Goal: Find contact information: Obtain details needed to contact an individual or organization

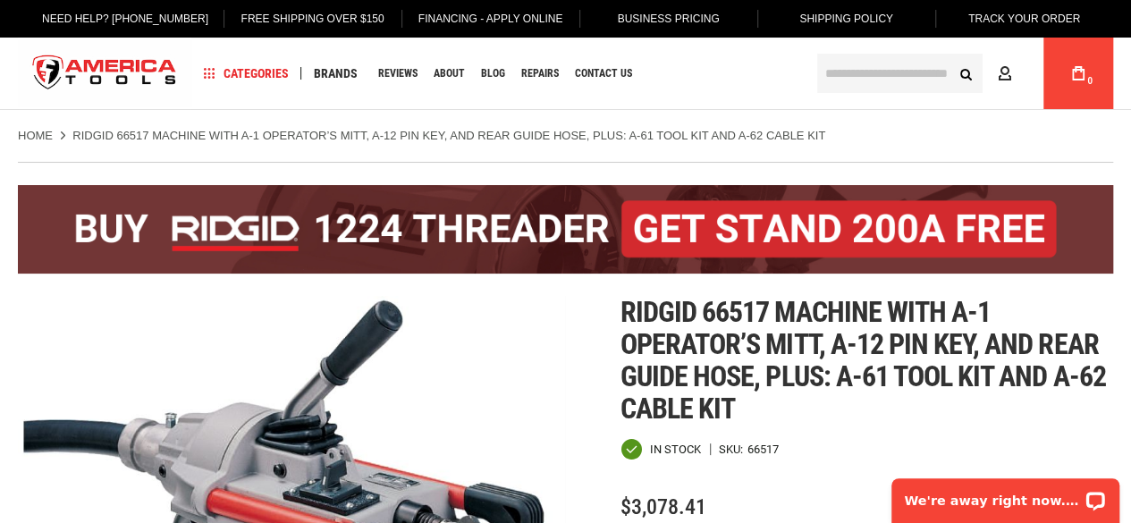
click at [738, 310] on span "Ridgid 66517 machine with a-1 operator’s mitt, a-12 pin key, and rear guide hos…" at bounding box center [862, 360] width 485 height 130
copy span "66517"
drag, startPoint x: 620, startPoint y: 312, endPoint x: 762, endPoint y: 310, distance: 141.2
click at [762, 310] on span "Ridgid 66517 machine with a-1 operator’s mitt, a-12 pin key, and rear guide hos…" at bounding box center [862, 360] width 485 height 130
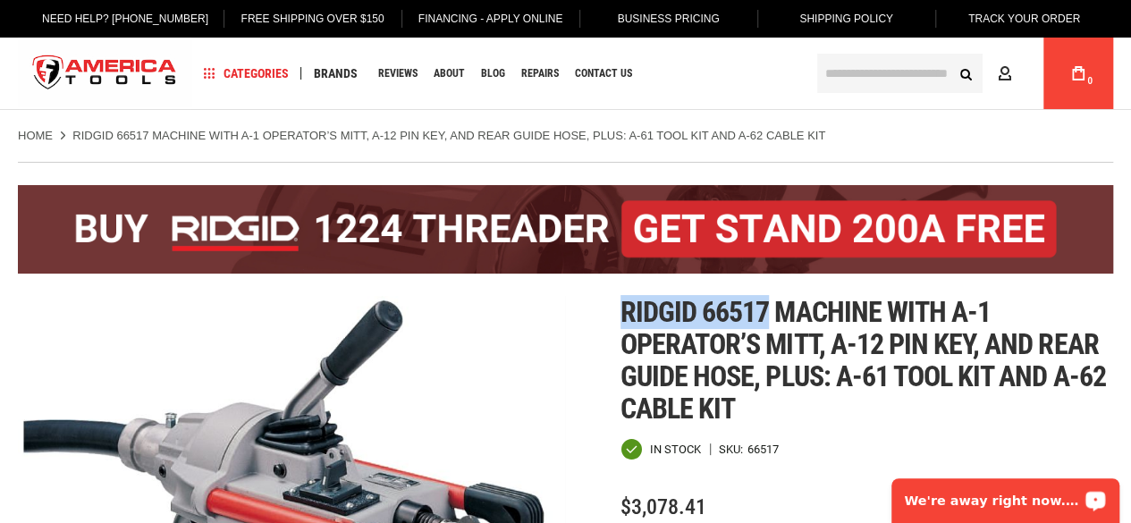
copy span "Ridgid 66517"
click at [908, 72] on input "text" at bounding box center [899, 73] width 165 height 39
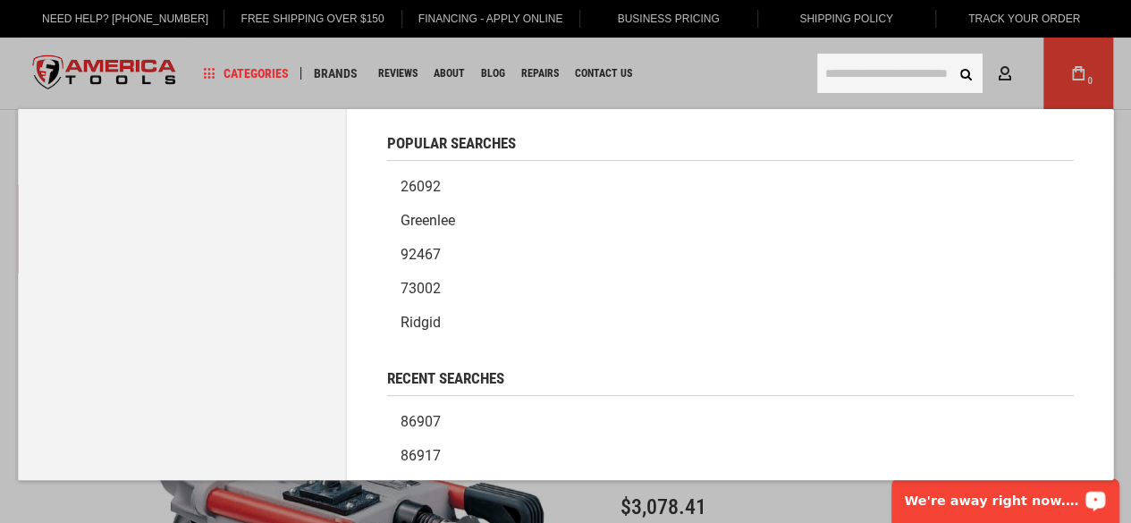
paste input "*****"
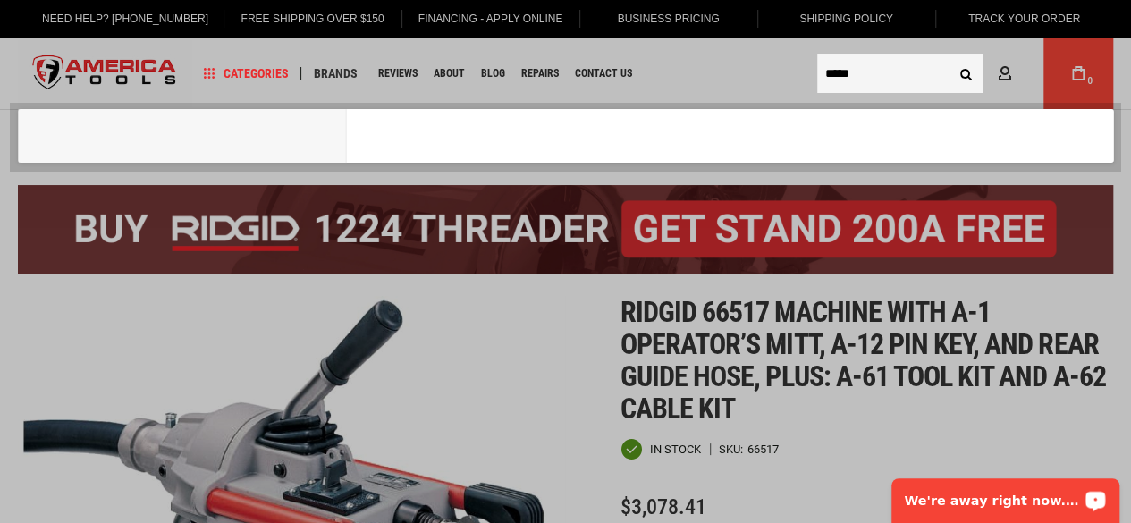
type input "*****"
click at [948, 56] on button "Search" at bounding box center [965, 73] width 34 height 34
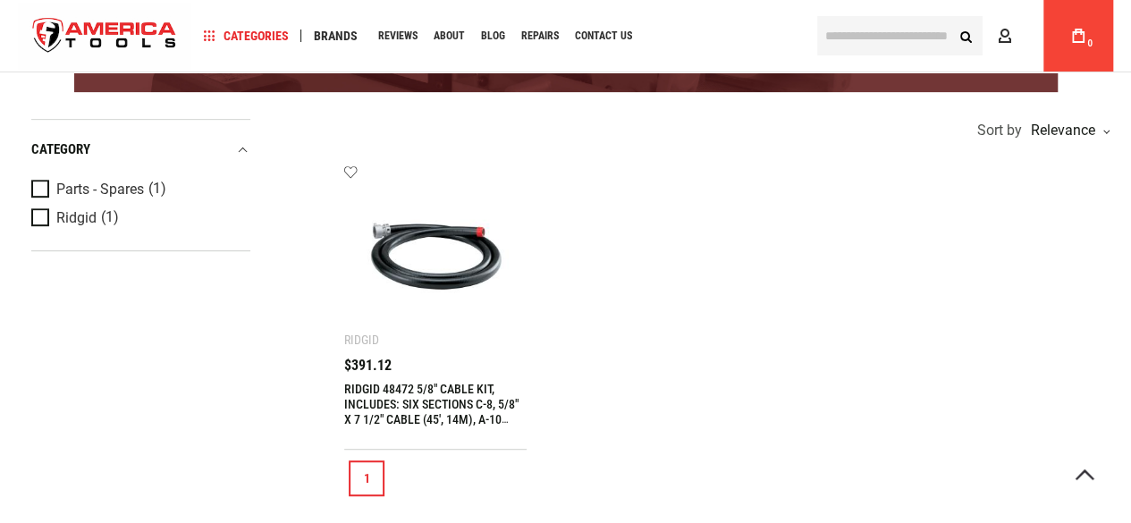
scroll to position [447, 0]
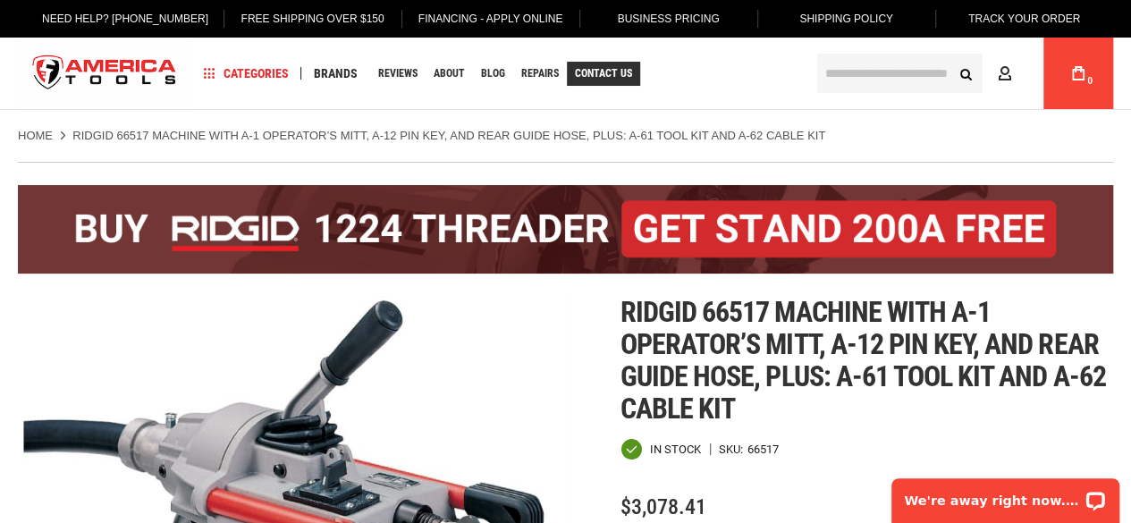
click at [587, 76] on span "Contact Us" at bounding box center [603, 73] width 57 height 11
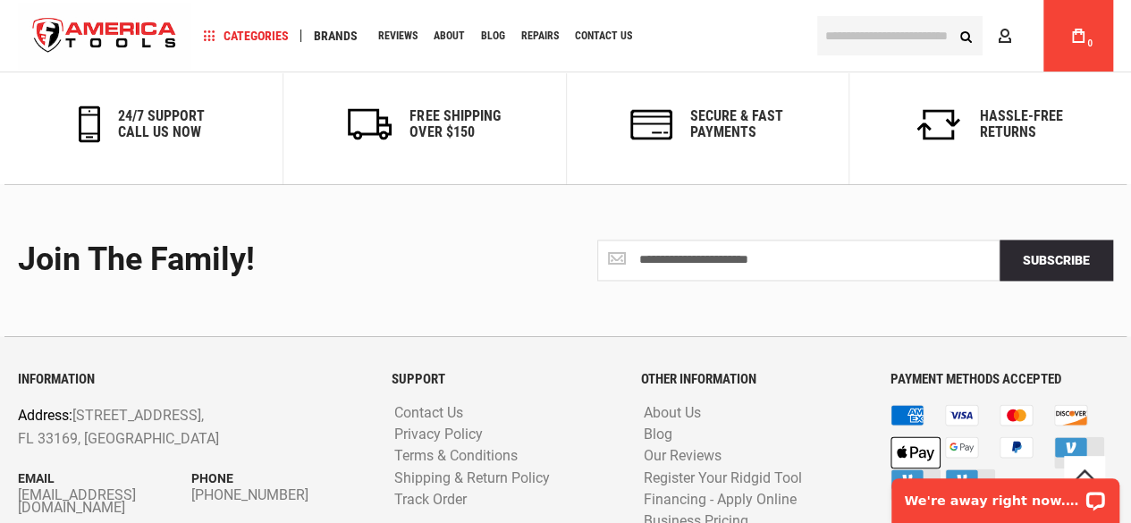
scroll to position [1230, 0]
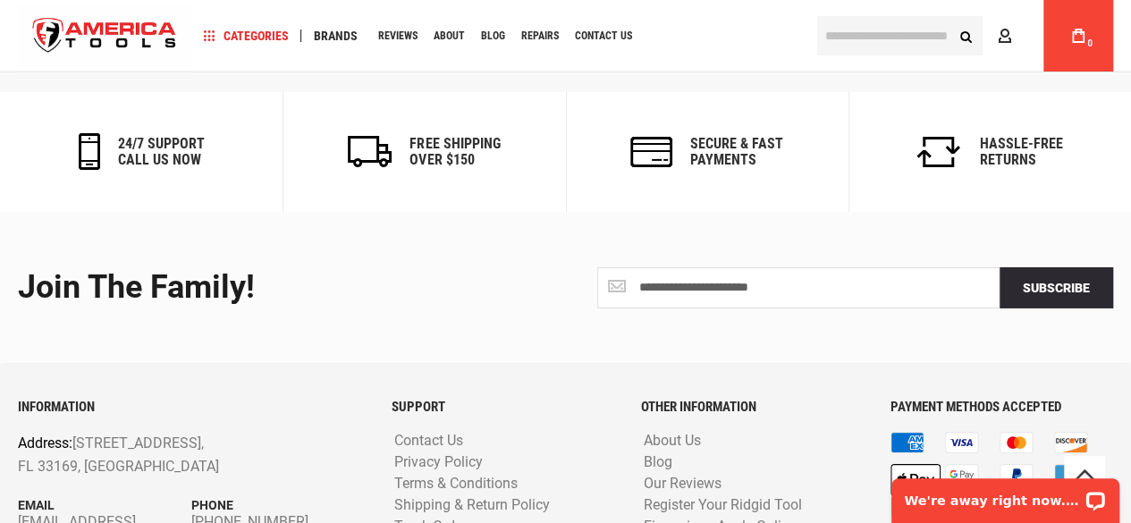
scroll to position [2978, 0]
